Goal: Information Seeking & Learning: Compare options

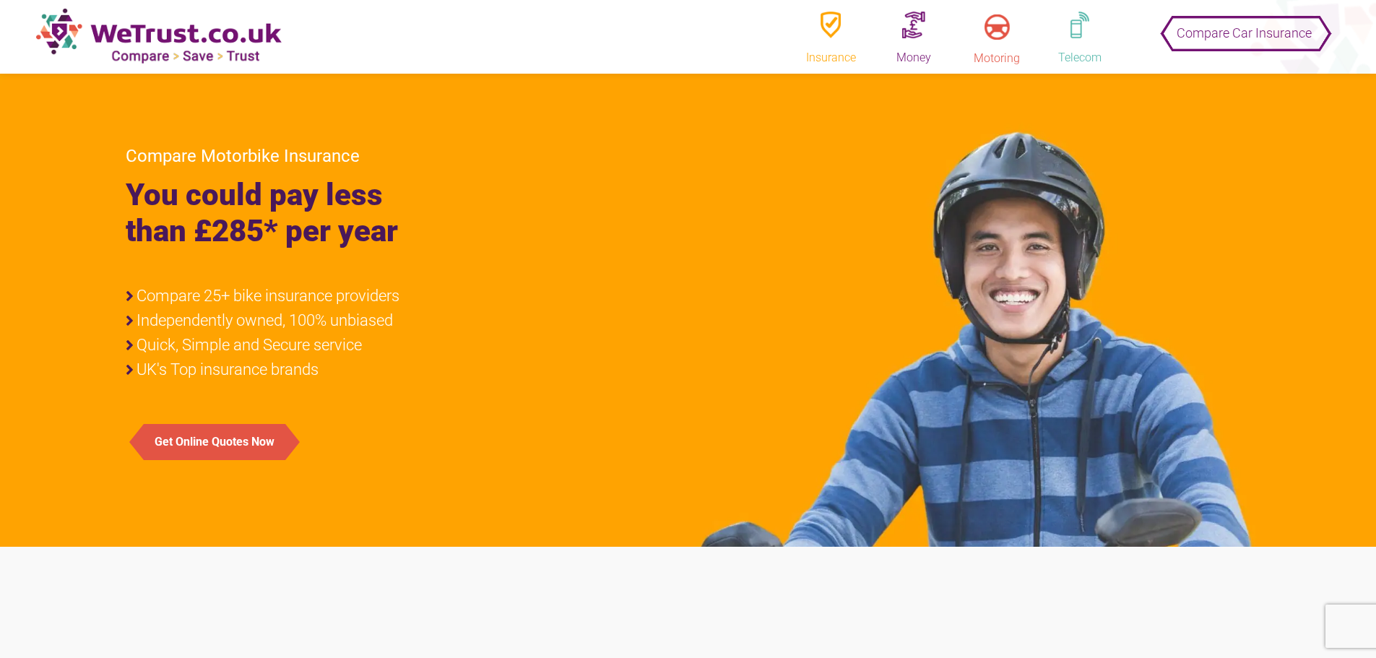
drag, startPoint x: 641, startPoint y: 304, endPoint x: 706, endPoint y: 293, distance: 65.9
